Goal: Transaction & Acquisition: Book appointment/travel/reservation

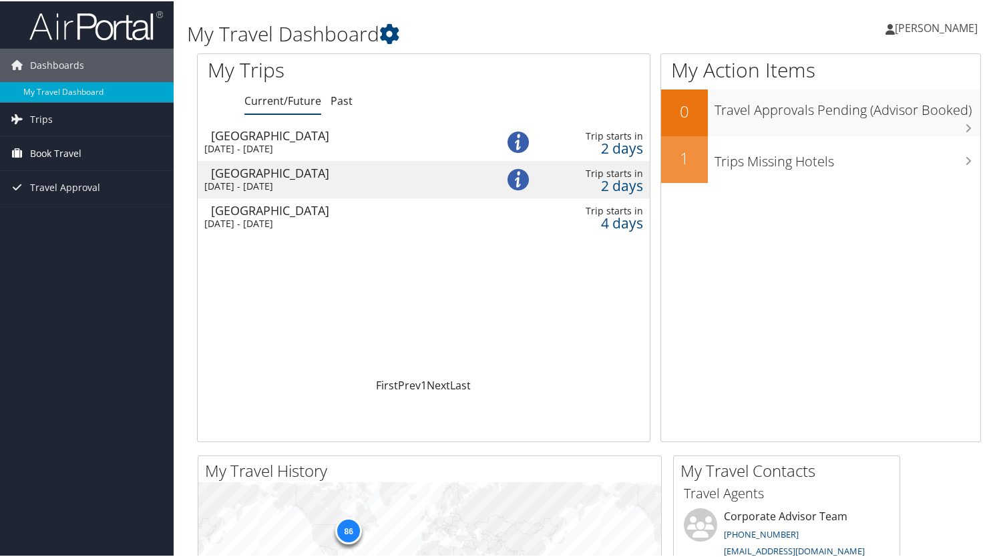
click at [61, 152] on span "Book Travel" at bounding box center [55, 152] width 51 height 33
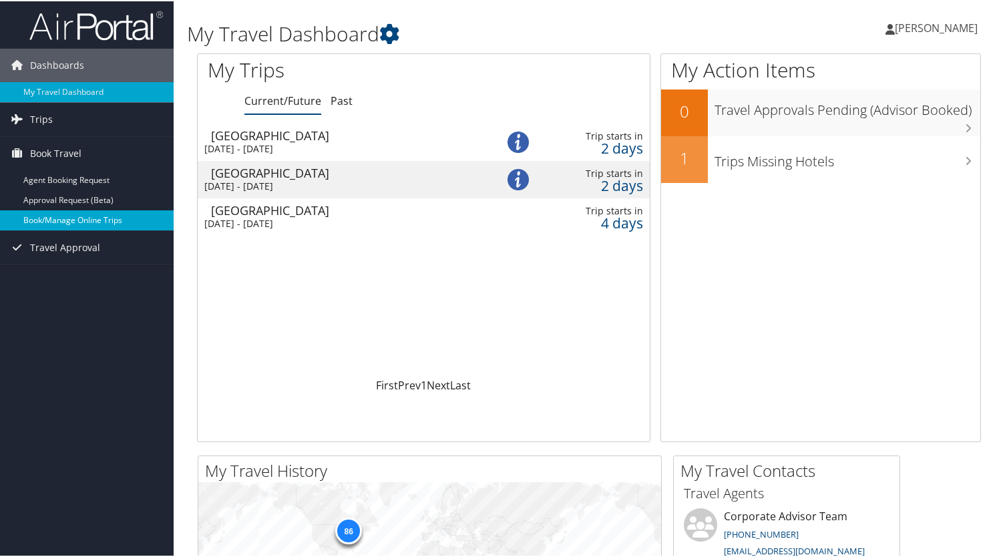
click at [57, 216] on link "Book/Manage Online Trips" at bounding box center [87, 219] width 174 height 20
